Goal: Use online tool/utility: Use online tool/utility

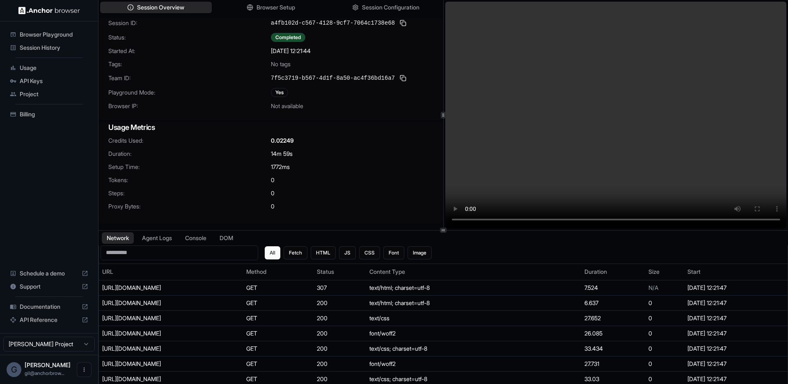
scroll to position [2024, 0]
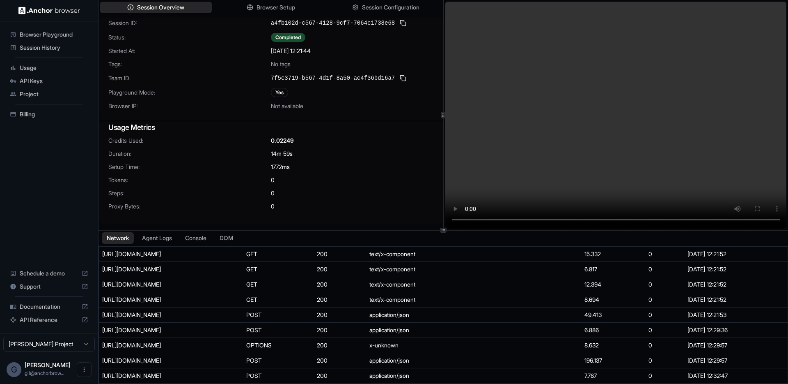
click at [39, 36] on span "Browser Playground" at bounding box center [54, 34] width 69 height 8
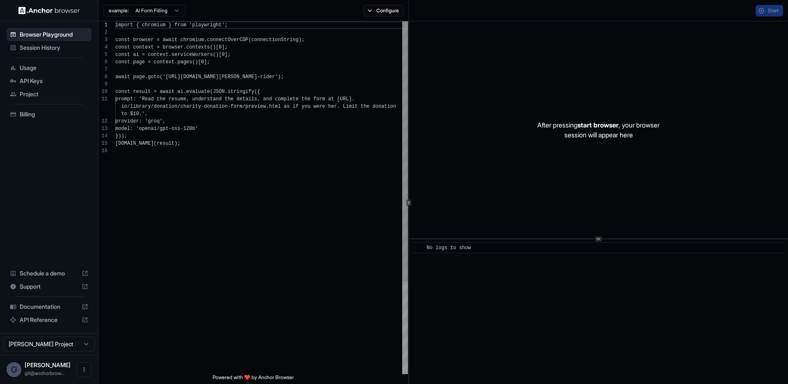
scroll to position [74, 0]
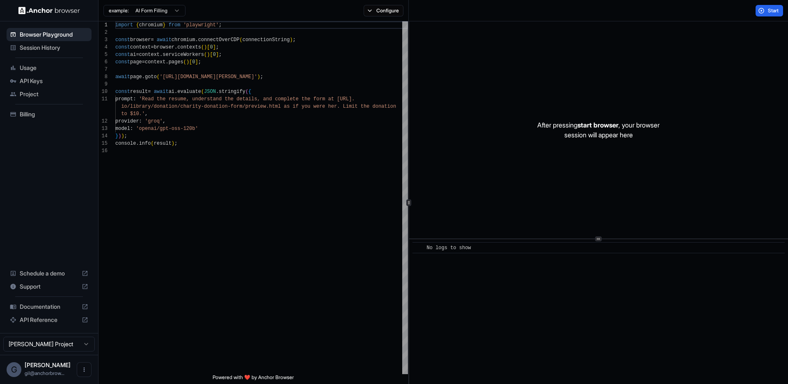
click at [57, 47] on span "Session History" at bounding box center [54, 48] width 69 height 8
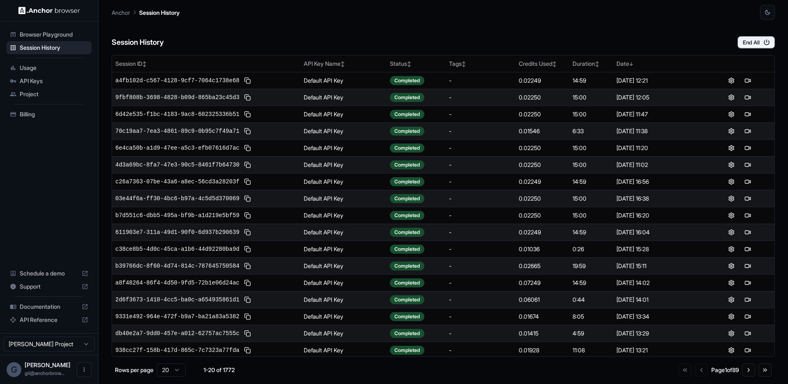
click at [49, 36] on span "Browser Playground" at bounding box center [54, 34] width 69 height 8
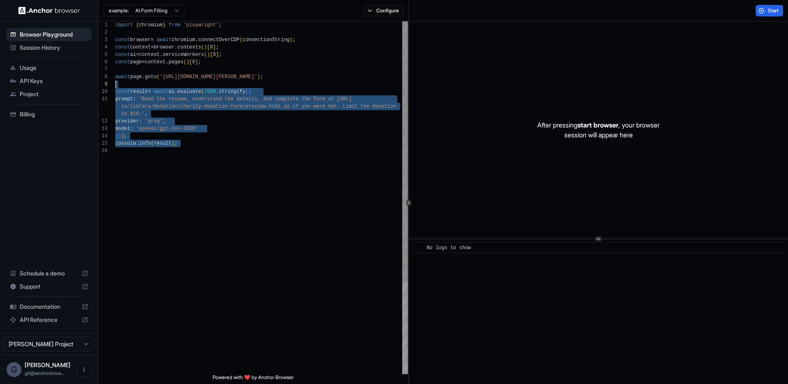
scroll to position [59, 0]
drag, startPoint x: 211, startPoint y: 150, endPoint x: 110, endPoint y: 87, distance: 119.0
click at [115, 87] on div "import { chromium } from 'playwright' ; const browser = await chromium . connec…" at bounding box center [261, 260] width 293 height 478
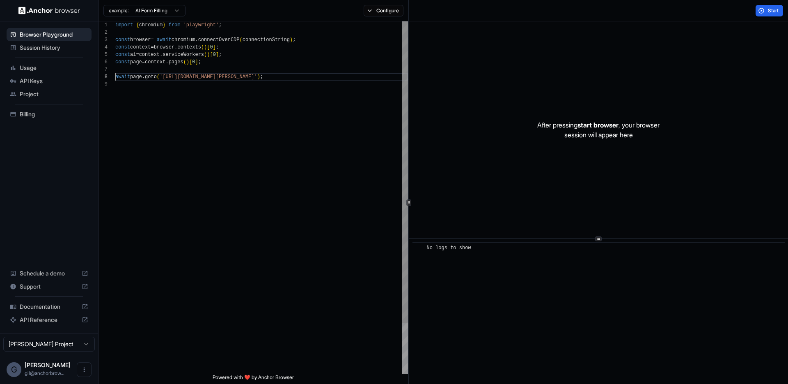
scroll to position [52, 0]
type textarea "**********"
click at [778, 8] on span "Start" at bounding box center [773, 10] width 11 height 7
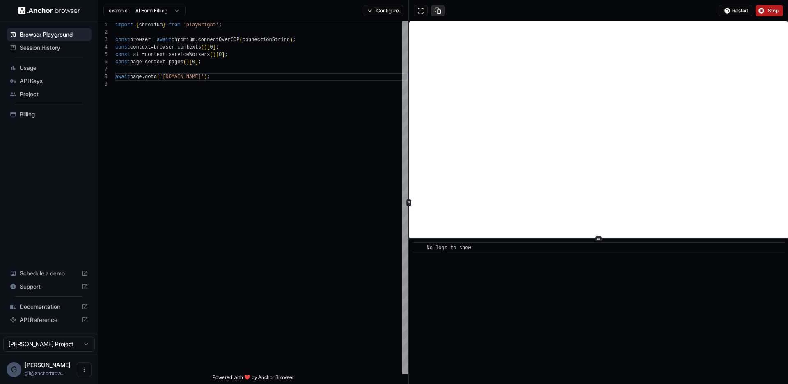
click at [441, 12] on button at bounding box center [438, 10] width 14 height 11
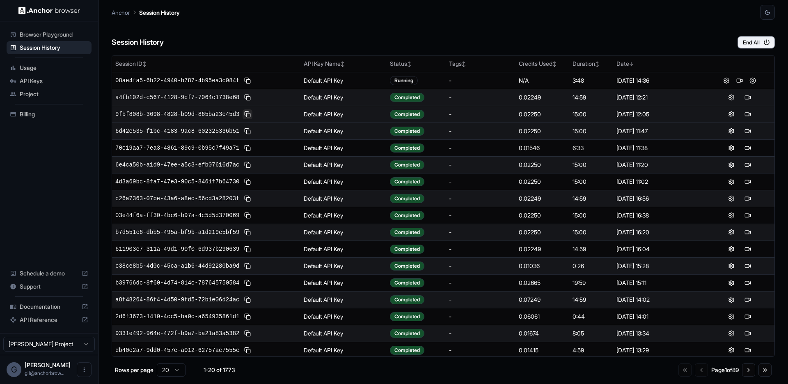
click at [251, 113] on button at bounding box center [248, 114] width 10 height 10
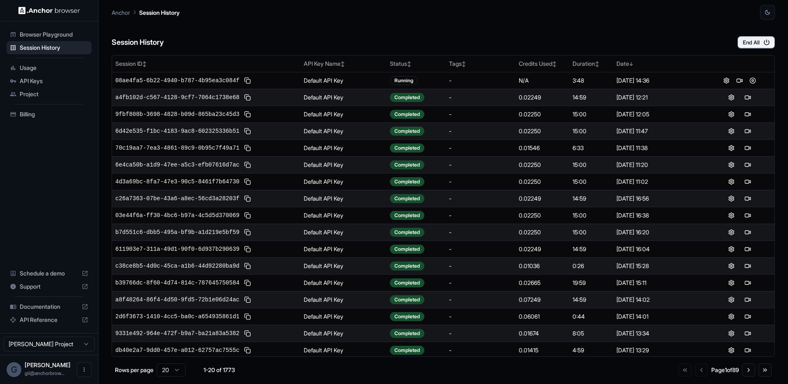
click at [466, 31] on div "Session History End All" at bounding box center [444, 34] width 664 height 29
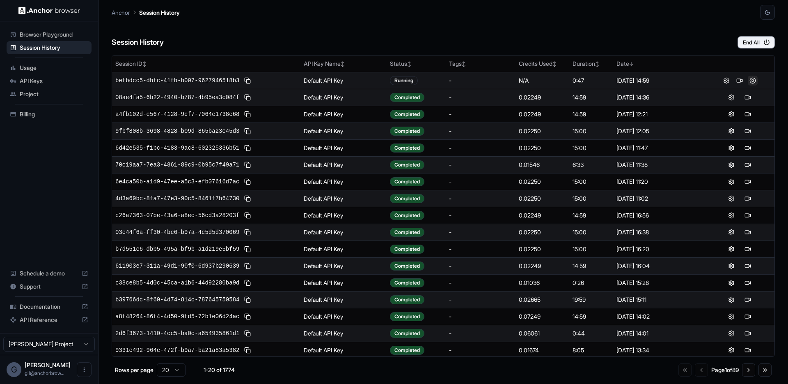
click at [748, 80] on button at bounding box center [753, 81] width 10 height 10
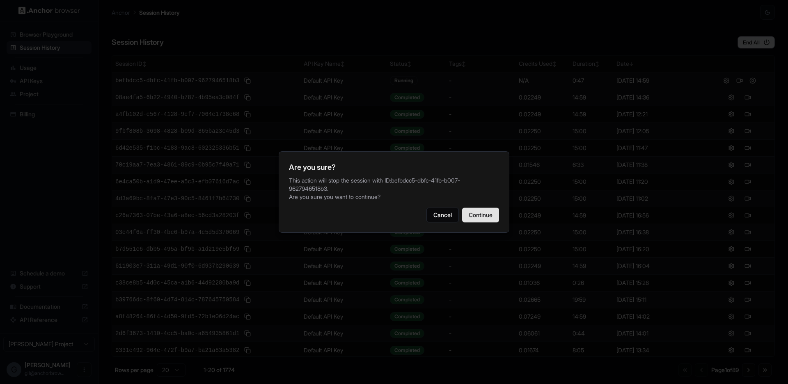
click at [485, 207] on button "Continue" at bounding box center [480, 214] width 37 height 15
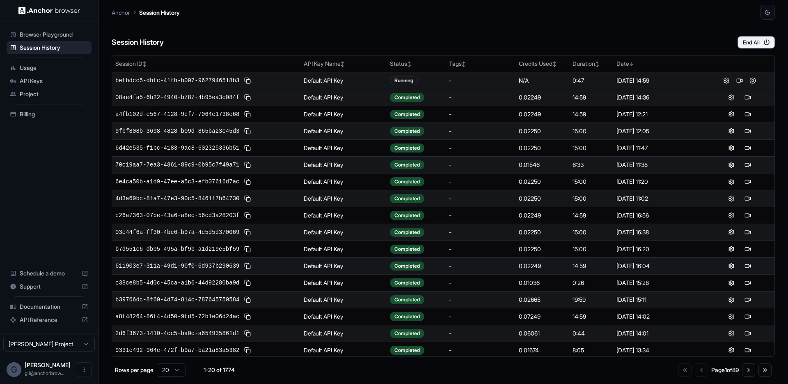
click at [274, 39] on div "Session History End All" at bounding box center [444, 34] width 664 height 29
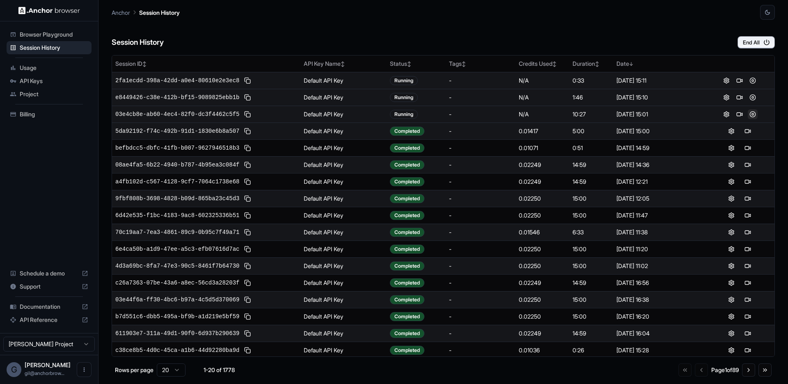
click at [748, 112] on button at bounding box center [753, 114] width 10 height 10
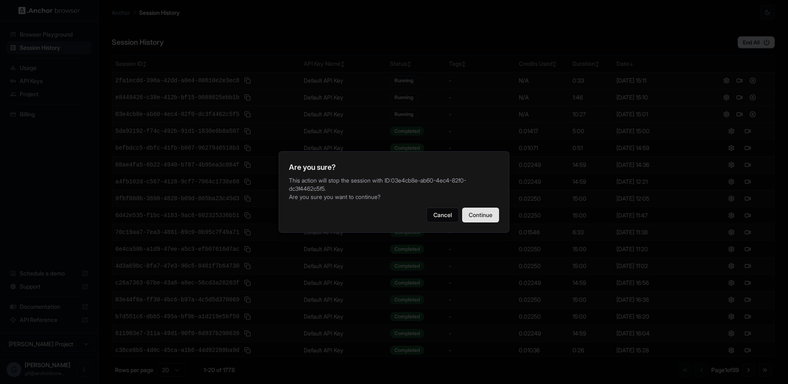
click at [491, 214] on button "Continue" at bounding box center [480, 214] width 37 height 15
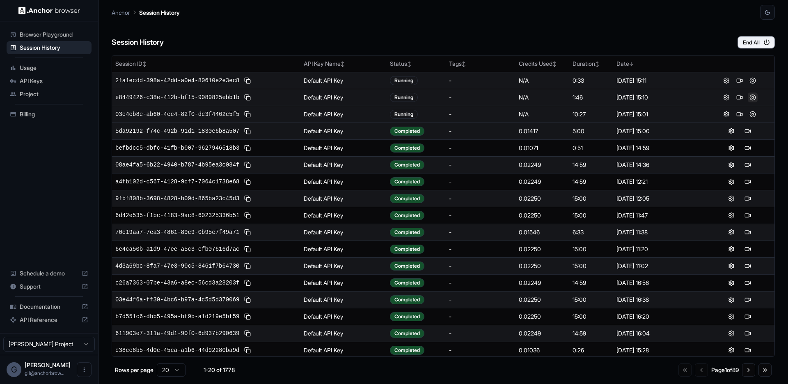
click at [751, 97] on button at bounding box center [753, 97] width 10 height 10
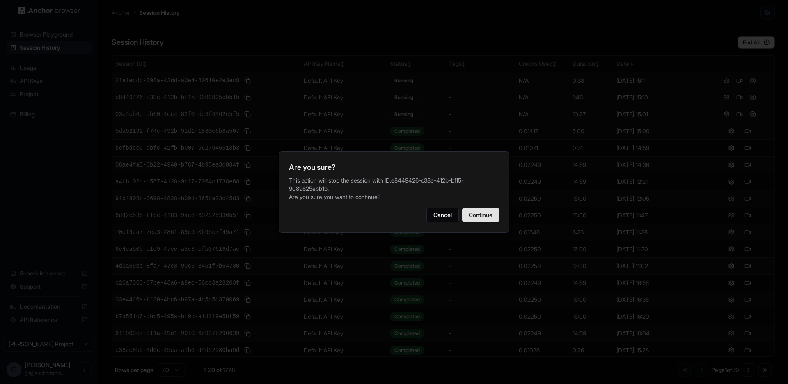
click at [488, 216] on button "Continue" at bounding box center [480, 214] width 37 height 15
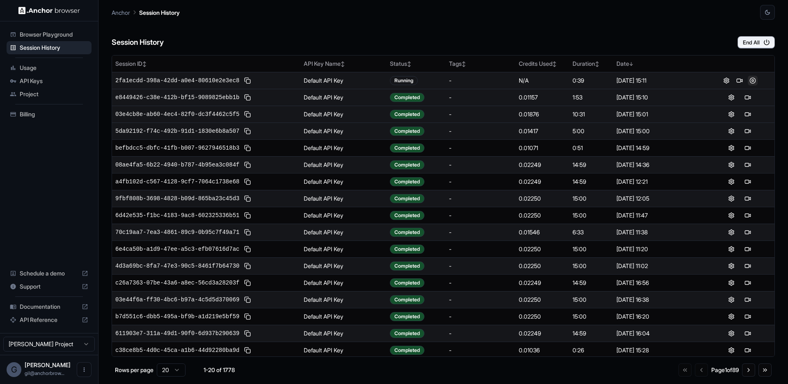
click at [748, 80] on button at bounding box center [753, 81] width 10 height 10
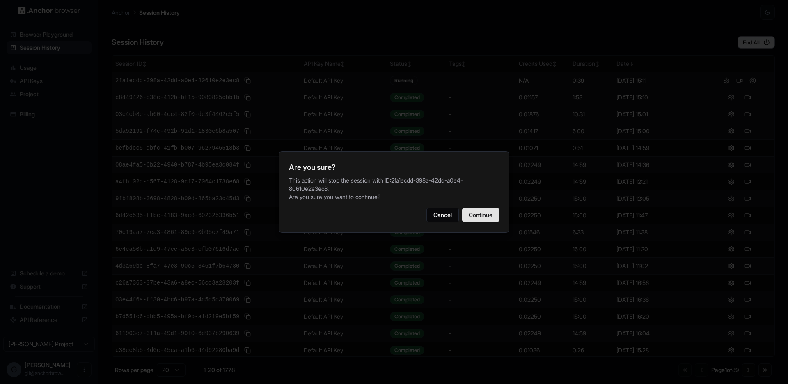
click at [480, 212] on button "Continue" at bounding box center [480, 214] width 37 height 15
